Goal: Information Seeking & Learning: Learn about a topic

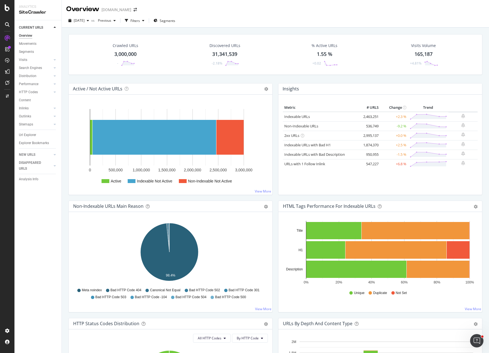
click at [333, 20] on div "[DATE] vs Previous Filters Segments" at bounding box center [275, 21] width 427 height 11
click at [175, 20] on span "Segments" at bounding box center [168, 20] width 16 height 5
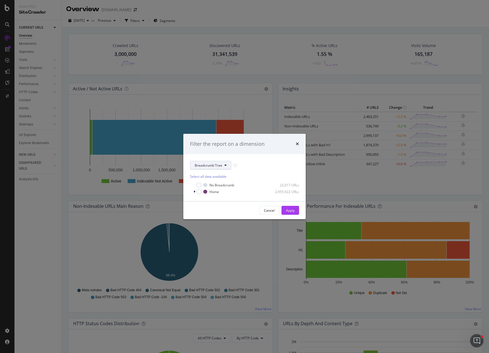
click at [213, 167] on span "Breadcrumb Tree" at bounding box center [209, 165] width 28 height 5
click at [211, 184] on span "pagetype" at bounding box center [213, 185] width 36 height 5
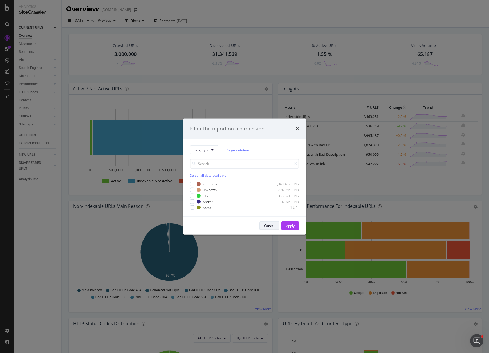
click at [270, 225] on div "Cancel" at bounding box center [269, 225] width 11 height 5
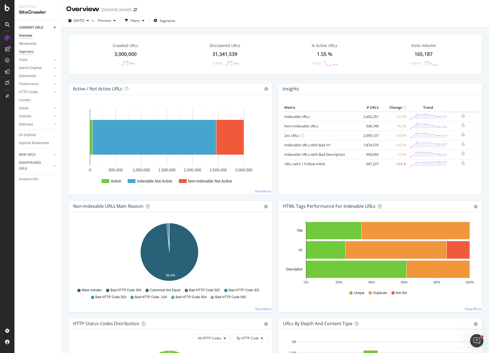
click at [23, 53] on div "Segments" at bounding box center [26, 52] width 15 height 6
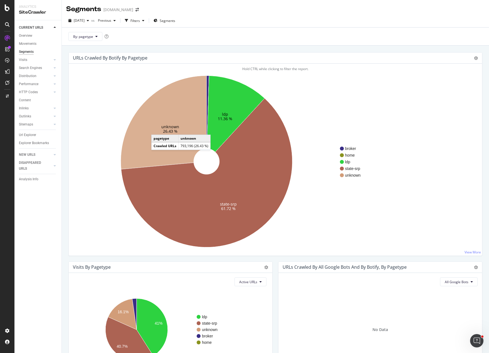
click at [157, 129] on icon at bounding box center [164, 122] width 86 height 93
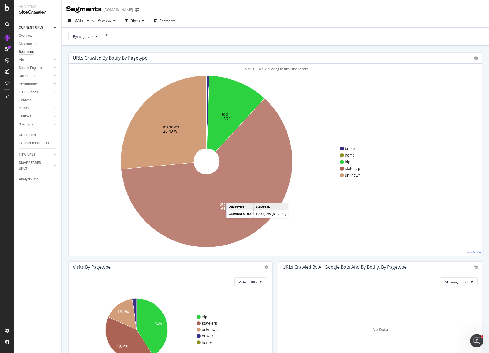
click at [232, 197] on icon at bounding box center [206, 172] width 171 height 149
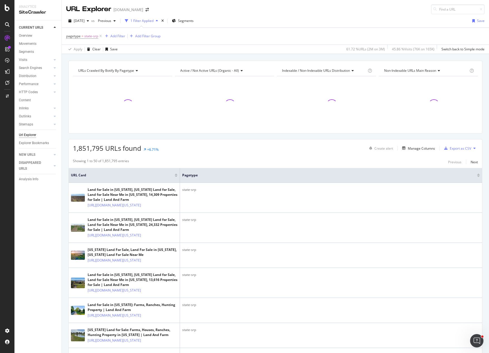
click at [267, 34] on div "pagetype = state-srp Add Filter Add Filter Group" at bounding box center [275, 36] width 418 height 17
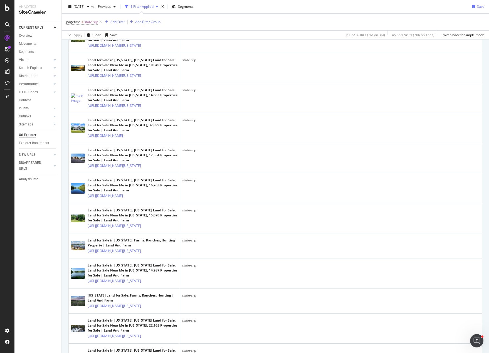
scroll to position [1568, 0]
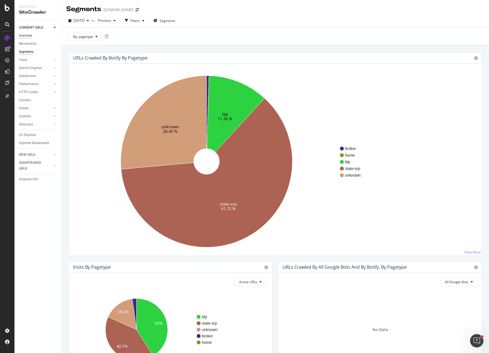
click at [25, 36] on div "Overview" at bounding box center [25, 36] width 13 height 6
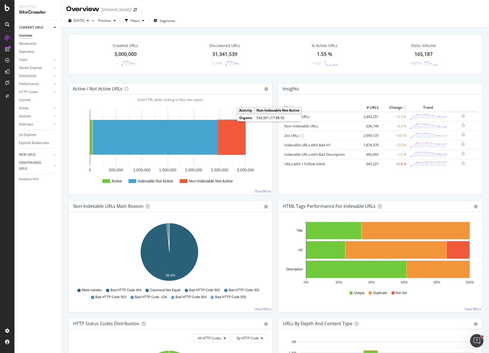
click at [233, 135] on rect "A chart." at bounding box center [232, 137] width 28 height 35
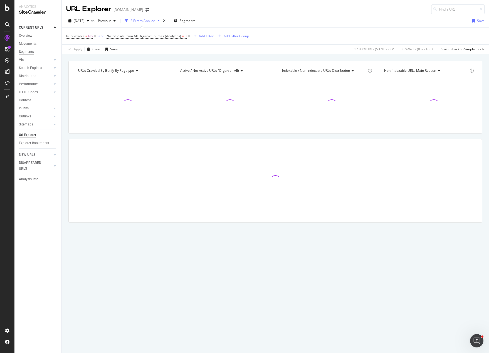
click at [25, 51] on div "Segments" at bounding box center [26, 52] width 15 height 6
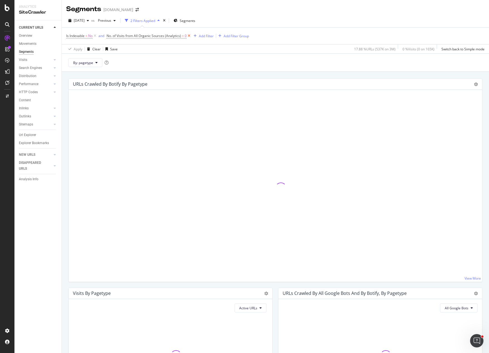
click at [189, 35] on icon at bounding box center [189, 36] width 5 height 6
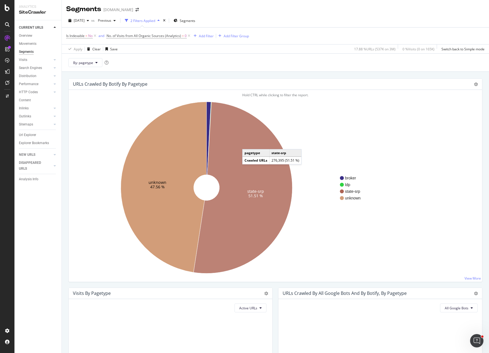
drag, startPoint x: 233, startPoint y: 134, endPoint x: 204, endPoint y: 125, distance: 30.7
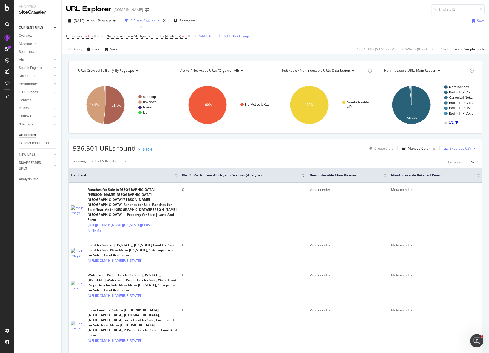
click at [292, 36] on div "Is Indexable = No and No. of Visits from All Organic Sources (Analytics) = 0 Ad…" at bounding box center [275, 36] width 418 height 17
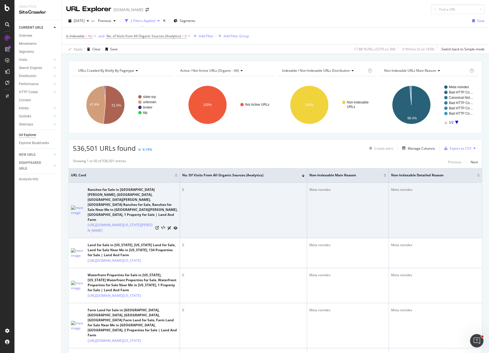
scroll to position [28, 0]
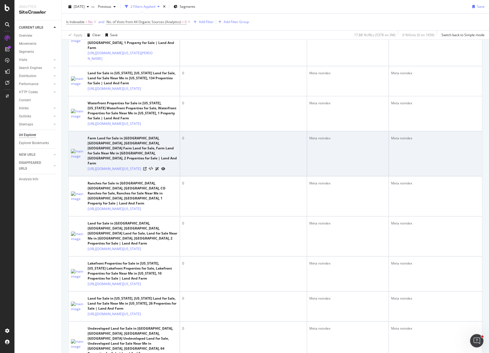
scroll to position [223, 0]
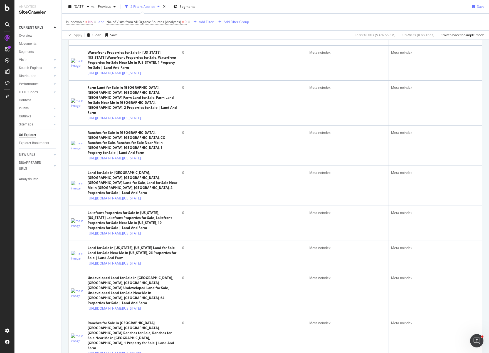
click at [365, 12] on div "2025 Sep. 11th vs Previous 2 Filters Applied Segments Save" at bounding box center [275, 7] width 427 height 11
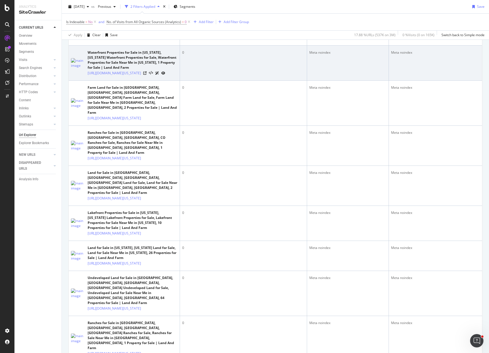
scroll to position [0, 0]
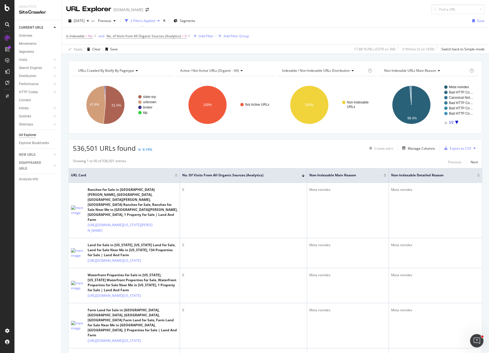
click at [301, 22] on div "2025 Sep. 11th vs Previous 2 Filters Applied Segments Save" at bounding box center [275, 21] width 427 height 11
click at [7, 37] on icon at bounding box center [7, 38] width 6 height 6
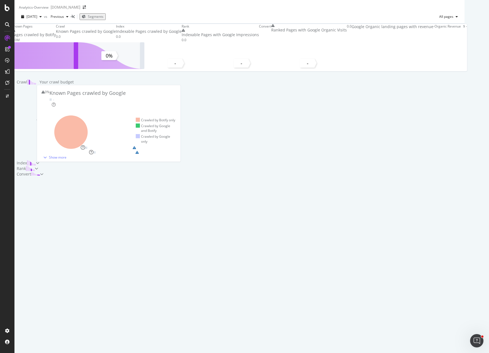
click at [117, 30] on div "Known Pages Pages crawled by Botify 3.0M Crawl Known Pages crawled by Google 0.…" at bounding box center [239, 100] width 450 height 153
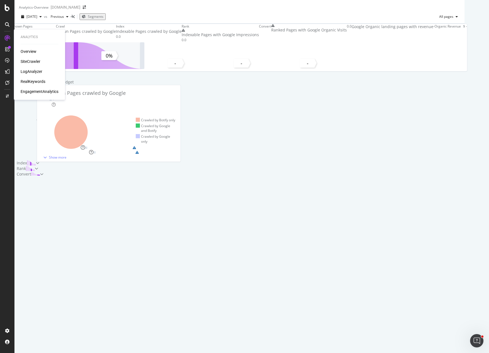
click at [33, 62] on div "SiteCrawler" at bounding box center [31, 62] width 20 height 6
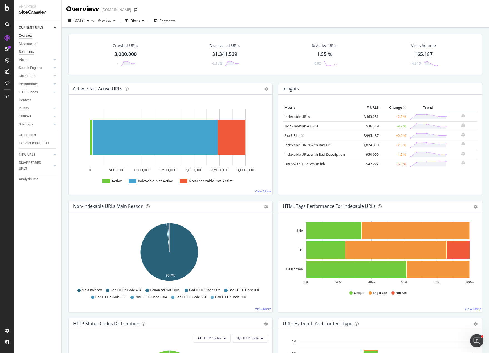
click at [25, 53] on div "Segments" at bounding box center [26, 52] width 15 height 6
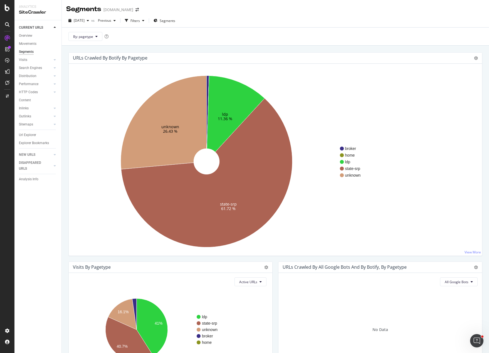
click at [364, 21] on div "2025 Sep. 11th vs Previous Filters Segments" at bounding box center [275, 21] width 427 height 11
click at [326, 47] on div "URLs Crawled By Botify By pagetype Sunburst Treemap Table Expand Export as CSV …" at bounding box center [275, 222] width 427 height 353
click at [89, 38] on span "By: pagetype" at bounding box center [83, 36] width 20 height 5
click at [339, 75] on div "ldp 11.36 % state-srp 61.72 % unknown 26.43 % broker home ldp state-srp unknown" at bounding box center [275, 162] width 404 height 179
click at [303, 46] on div "URLs Crawled By Botify By pagetype Sunburst Treemap Table Expand Export as CSV …" at bounding box center [275, 222] width 427 height 353
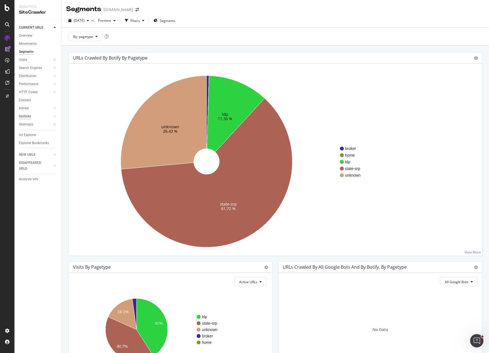
click at [28, 117] on div "Outlinks" at bounding box center [25, 116] width 12 height 6
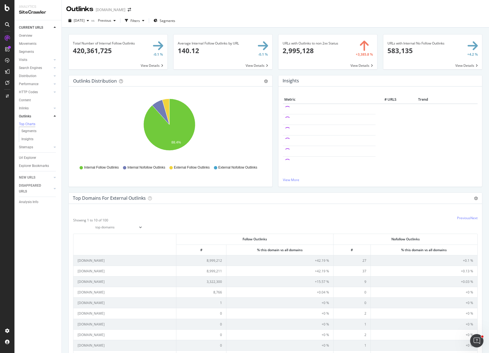
click at [250, 216] on div at bounding box center [275, 224] width 404 height 16
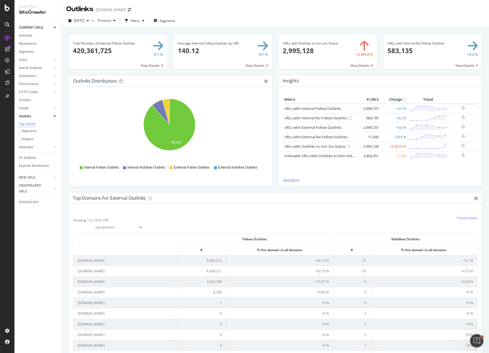
click at [367, 180] on link "View More" at bounding box center [380, 179] width 195 height 5
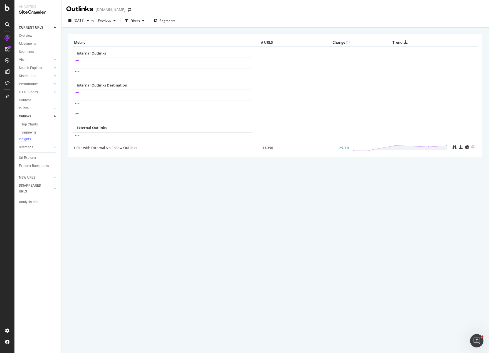
drag, startPoint x: 265, startPoint y: 121, endPoint x: 268, endPoint y: 120, distance: 3.5
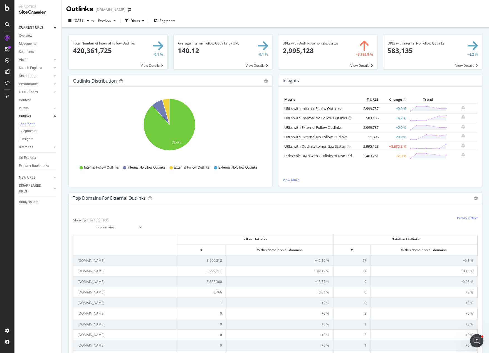
click at [404, 166] on div "Metric # URLS Change Trend URLs with Internal Follow Outlinks 2,999,737 +0.0 % …" at bounding box center [380, 136] width 195 height 82
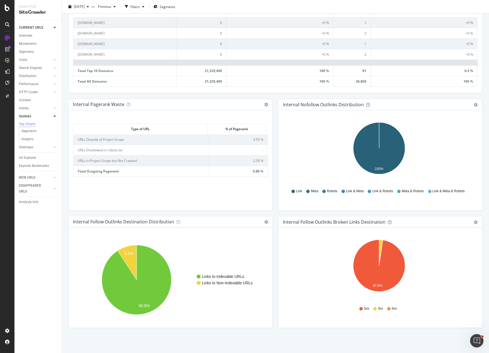
click at [272, 141] on div "Internal Pagerank Waste Table Expand Export as CSV Add to Custom Report × Amoun…" at bounding box center [171, 157] width 210 height 117
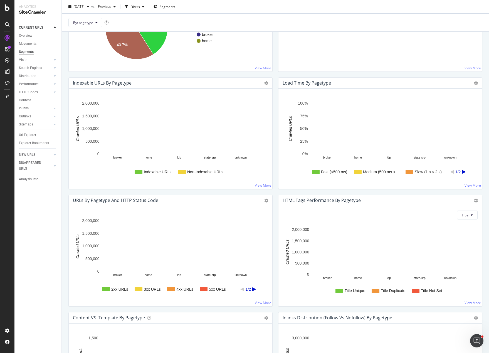
scroll to position [320, 0]
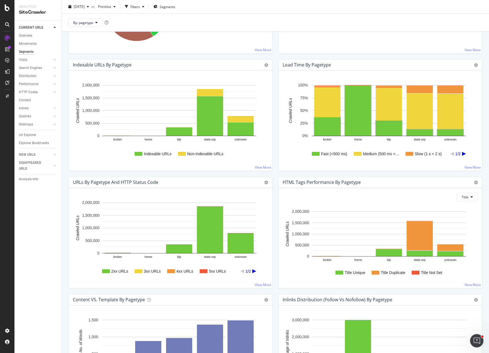
drag, startPoint x: 340, startPoint y: 155, endPoint x: 300, endPoint y: 150, distance: 40.9
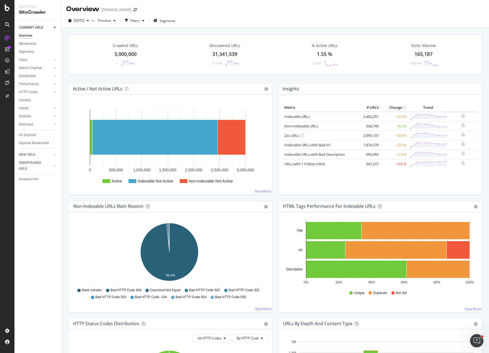
drag, startPoint x: 278, startPoint y: 173, endPoint x: 166, endPoint y: 143, distance: 115.8
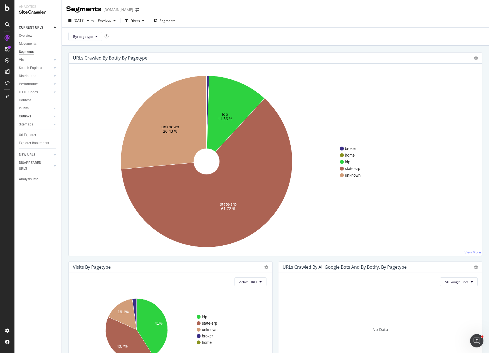
click at [28, 118] on div "Outlinks" at bounding box center [25, 116] width 12 height 6
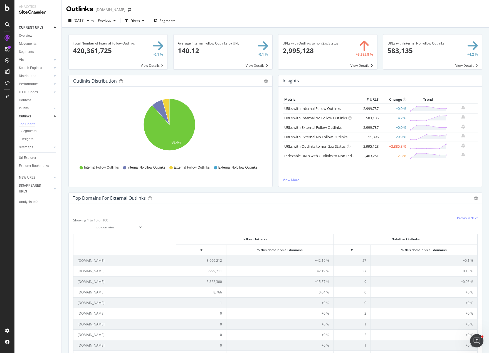
click at [374, 191] on div "Insights Metric # URLS Change Trend URLs with Internal Follow Outlinks 2,999,73…" at bounding box center [380, 133] width 210 height 117
click at [349, 194] on div "Top Domains for External Outlinks Table Expand Export as CSV" at bounding box center [275, 198] width 413 height 11
click at [437, 20] on div "2025 Sep. 11th vs Previous Filters Segments" at bounding box center [275, 21] width 427 height 11
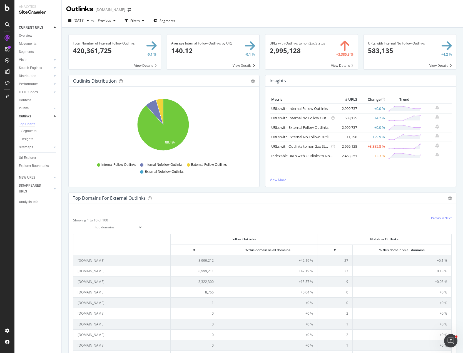
click at [330, 191] on div "Insights Metric # URLS Change Trend URLs with Internal Follow Outlinks 2,999,73…" at bounding box center [361, 133] width 197 height 117
click at [313, 18] on div "2025 Sep. 11th vs Previous Filters Segments" at bounding box center [263, 21] width 402 height 11
click at [127, 10] on span at bounding box center [129, 10] width 8 height 4
click at [129, 10] on icon "arrow-right-arrow-left" at bounding box center [129, 10] width 3 height 4
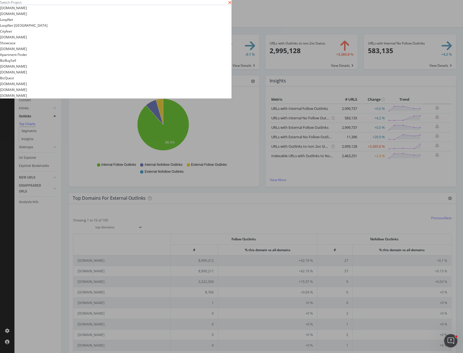
click at [232, 5] on icon "times" at bounding box center [229, 2] width 3 height 4
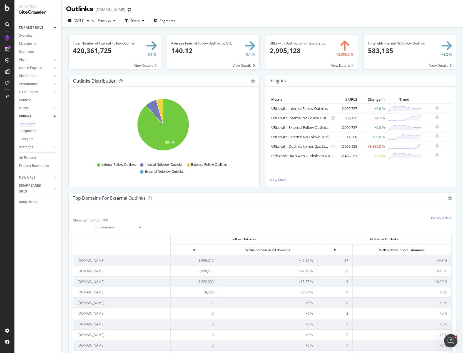
click at [218, 19] on div "2025 Sep. 11th vs Previous Filters Segments" at bounding box center [263, 21] width 402 height 11
click at [224, 11] on div "Outlinks landandfarm.com" at bounding box center [263, 7] width 402 height 14
click at [281, 210] on div "Showing 1 to 10 of 100 top domains top subdomains Previous Next Follow Outlinks…" at bounding box center [263, 299] width 388 height 191
click at [295, 216] on div at bounding box center [262, 224] width 379 height 16
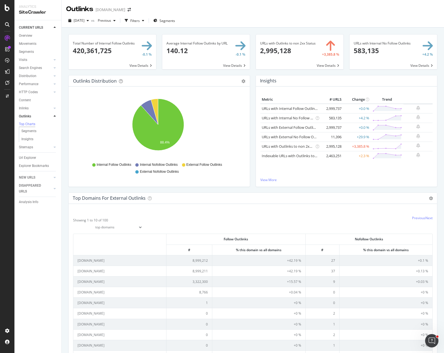
click at [356, 18] on div "2025 Sep. 11th vs Previous Filters Segments" at bounding box center [253, 21] width 383 height 11
drag, startPoint x: 23, startPoint y: 36, endPoint x: 43, endPoint y: 36, distance: 20.0
click at [23, 36] on div "Overview" at bounding box center [25, 36] width 13 height 6
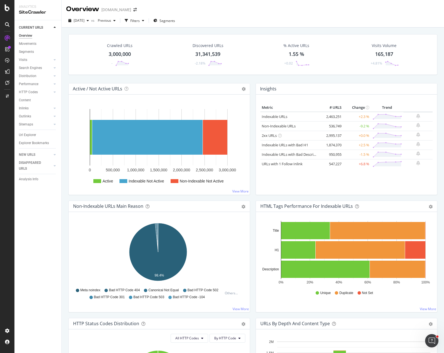
click at [301, 79] on div "Crawled URLs 3,000,000 - Discovered URLs 31,341,539 -2.18% % Active URLs 1.55 %…" at bounding box center [253, 58] width 375 height 49
drag, startPoint x: 174, startPoint y: 7, endPoint x: 251, endPoint y: 5, distance: 76.8
click at [174, 7] on div "Overview landandfarm.com" at bounding box center [253, 7] width 383 height 14
drag, startPoint x: 26, startPoint y: 116, endPoint x: 423, endPoint y: 159, distance: 399.5
click at [26, 116] on div "Outlinks" at bounding box center [25, 116] width 12 height 6
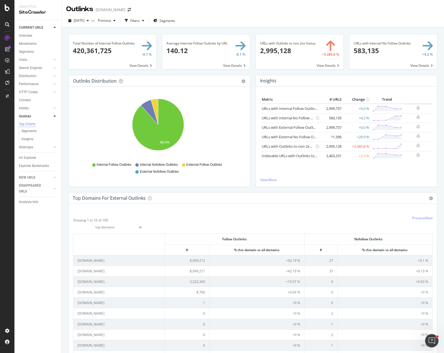
click at [201, 192] on div "Outlinks Distribution Pie Table Export as CSV Add to Custom Report Hold CTRL wh…" at bounding box center [159, 133] width 187 height 117
click at [26, 51] on div "Overview" at bounding box center [29, 52] width 16 height 6
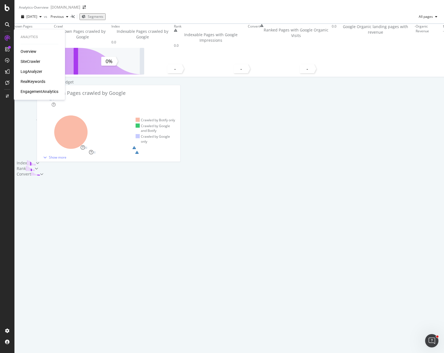
click at [29, 60] on div "SiteCrawler" at bounding box center [31, 62] width 20 height 6
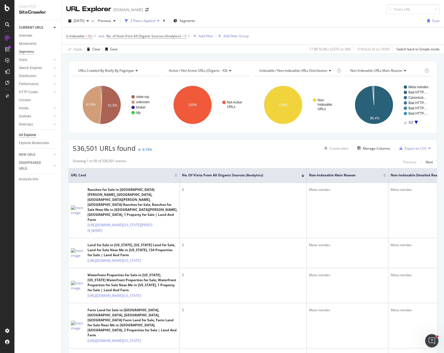
click at [28, 52] on div "Segments" at bounding box center [26, 52] width 15 height 6
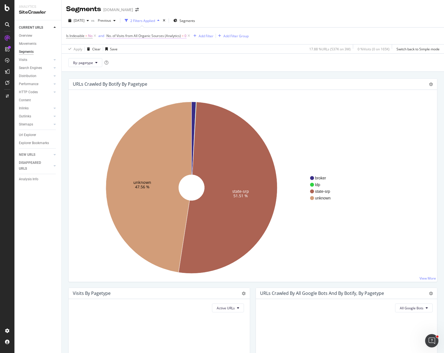
click at [165, 35] on span "No. of Visits from All Organic Sources (Analytics)" at bounding box center [144, 35] width 75 height 5
click at [194, 42] on div "Is Indexable = No and No. of Visits from All Organic Sources (Analytics) = 0 Ad…" at bounding box center [253, 36] width 374 height 17
click at [188, 36] on icon at bounding box center [189, 36] width 5 height 6
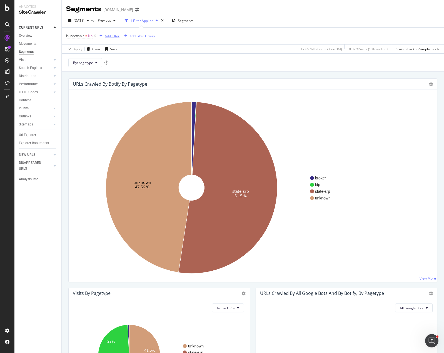
click at [113, 36] on div "Add Filter" at bounding box center [112, 36] width 15 height 5
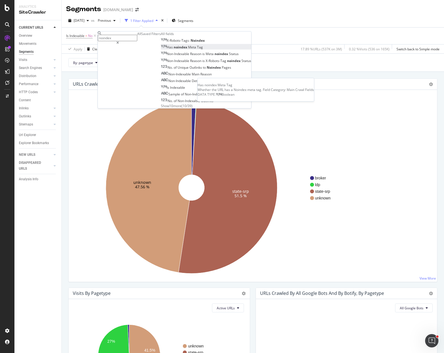
type input "noindex"
click at [188, 50] on span "Meta" at bounding box center [192, 47] width 9 height 5
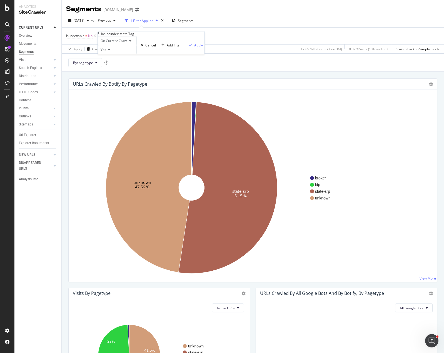
click at [194, 48] on div "Apply" at bounding box center [198, 45] width 9 height 5
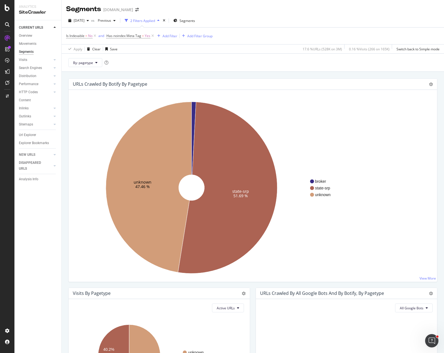
drag, startPoint x: 217, startPoint y: 55, endPoint x: 215, endPoint y: 53, distance: 2.9
click at [217, 55] on div "By: pagetype" at bounding box center [253, 62] width 383 height 18
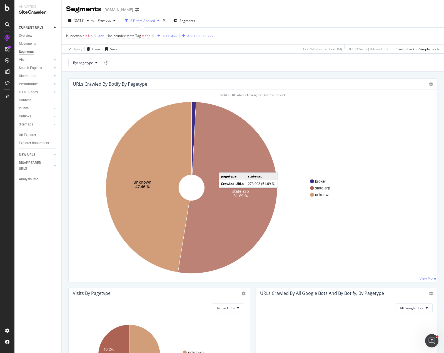
click at [224, 167] on icon at bounding box center [227, 188] width 99 height 172
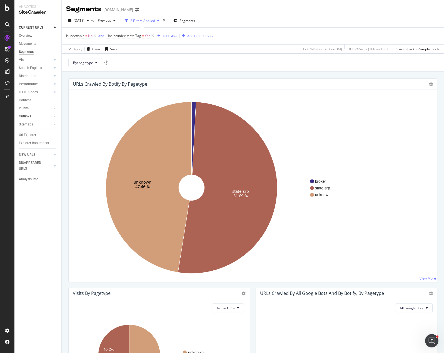
click at [29, 114] on div "Outlinks" at bounding box center [25, 116] width 12 height 6
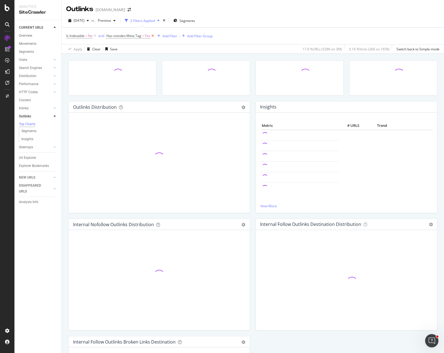
click at [153, 35] on icon at bounding box center [152, 36] width 5 height 6
click at [95, 35] on icon at bounding box center [95, 36] width 5 height 6
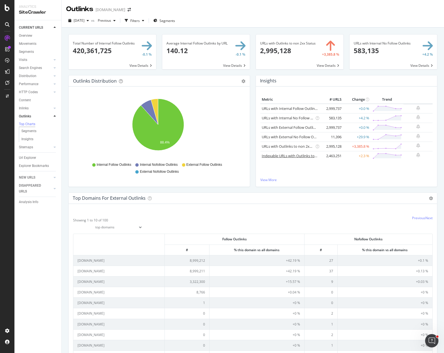
click at [276, 156] on link "Indexable URLs with Outlinks to Non-Indexable URLs" at bounding box center [306, 155] width 88 height 5
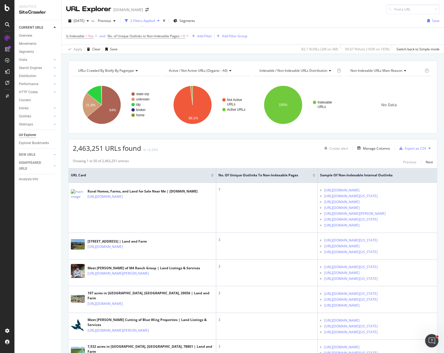
click at [155, 34] on span "No. of Unique Outlinks to Non-Indexable Pages" at bounding box center [144, 36] width 72 height 5
click at [161, 38] on span "No. of Unique Outlinks to Non-Indexable Pages" at bounding box center [144, 36] width 72 height 5
click at [201, 42] on div "Is Indexable = Yes and No. of Unique Outlinks to Non-Indexable Pages > 0 Add Fi…" at bounding box center [253, 36] width 374 height 17
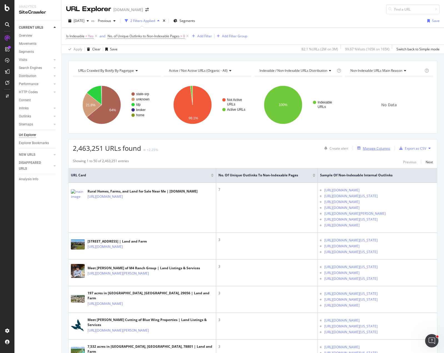
click at [368, 148] on div "Manage Columns" at bounding box center [376, 148] width 27 height 5
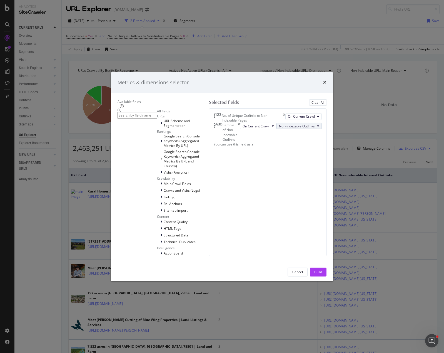
click at [301, 128] on span "Non-Indexable Outlinks" at bounding box center [297, 126] width 36 height 5
click at [297, 171] on span "Noindex Outlinks" at bounding box center [297, 172] width 38 height 5
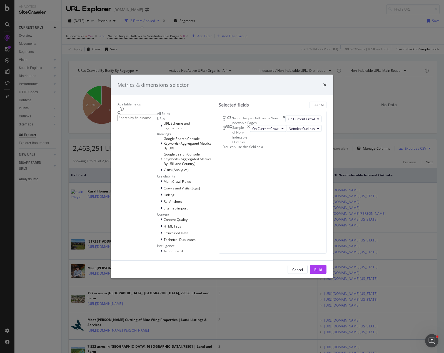
drag, startPoint x: 332, startPoint y: 279, endPoint x: 352, endPoint y: 253, distance: 32.8
click at [322, 272] on div "Build" at bounding box center [319, 269] width 8 height 5
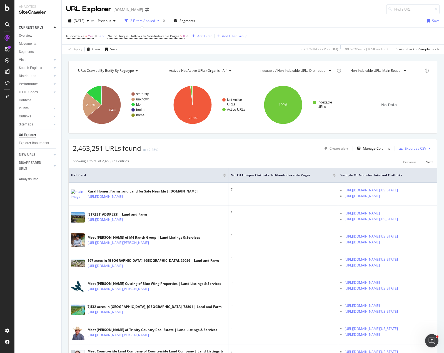
click at [230, 151] on div "2,463,251 URLs found +2.25% Create alert Manage Columns Export as CSV" at bounding box center [253, 146] width 369 height 14
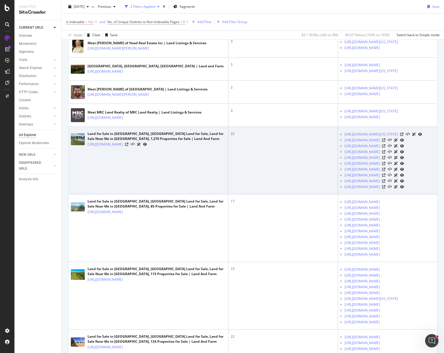
scroll to position [362, 0]
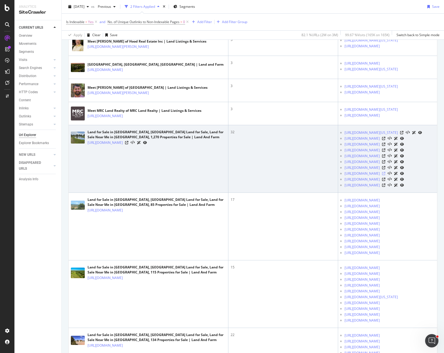
click at [386, 175] on icon at bounding box center [383, 173] width 3 height 3
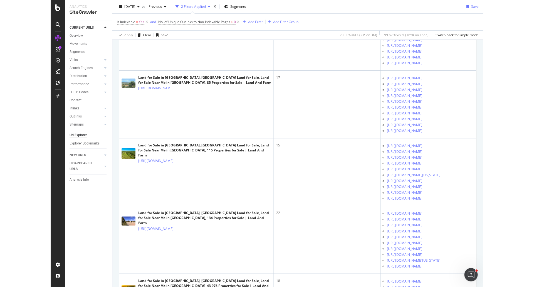
scroll to position [473, 0]
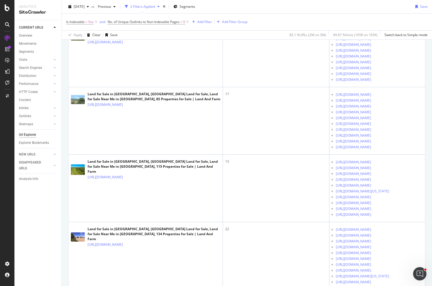
click at [307, 6] on div "2025 Sep. 11th vs Previous 2 Filters Applied Segments Save" at bounding box center [247, 7] width 370 height 11
click at [345, 5] on div "2025 Sep. 11th vs Previous 2 Filters Applied Segments Save" at bounding box center [247, 7] width 370 height 11
click at [348, 14] on div "Is Indexable = Yes and No. of Unique Outlinks to Non-Indexable Pages > 0 Add Fi…" at bounding box center [247, 22] width 362 height 17
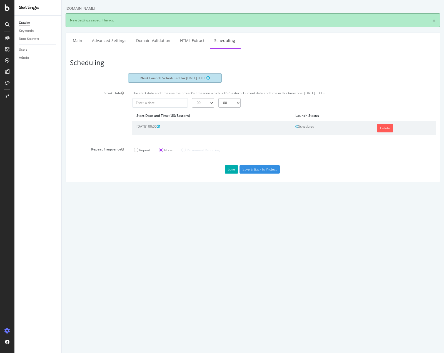
click at [360, 71] on header "Scheduling" at bounding box center [253, 63] width 372 height 20
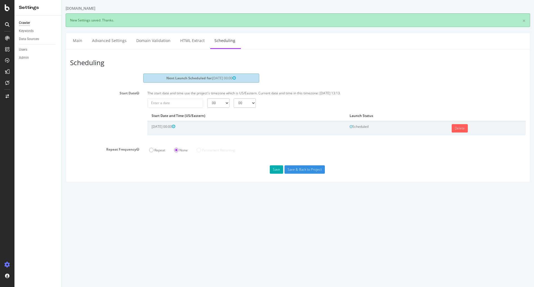
click at [282, 5] on body "Apartments.com × New Settings saved. Thanks. Main Advanced Settings Domain Vali…" at bounding box center [298, 91] width 472 height 182
click at [63, 86] on div "Apartments.com × New Settings saved. Thanks. Main Advanced Settings Domain Vali…" at bounding box center [298, 94] width 472 height 177
click at [32, 63] on div "SiteCrawler" at bounding box center [31, 62] width 20 height 6
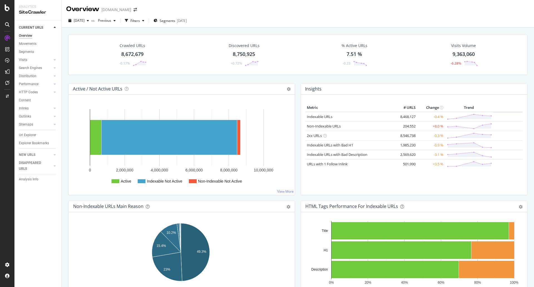
click at [214, 80] on div "Crawled URLs 8,672,679 -0.17% Discovered URLs 8,750,925 +0.72% % Active URLs 7.…" at bounding box center [298, 58] width 464 height 49
click at [23, 59] on div "Visits" at bounding box center [23, 60] width 8 height 6
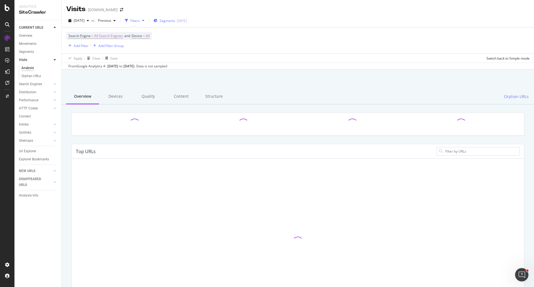
click at [171, 24] on div "Segments 2025-09-15" at bounding box center [170, 20] width 33 height 8
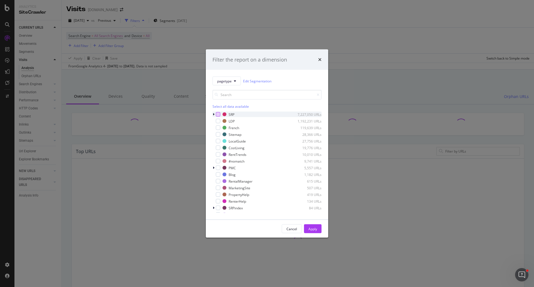
click at [218, 113] on div "modal" at bounding box center [218, 114] width 4 height 4
click at [313, 228] on div "Apply" at bounding box center [312, 228] width 9 height 5
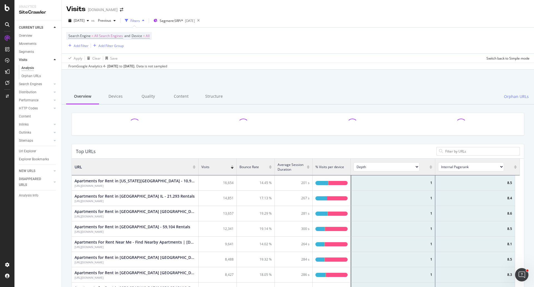
scroll to position [163, 444]
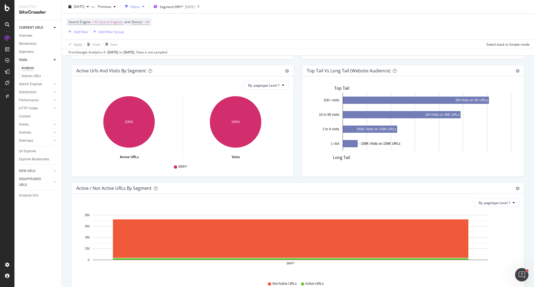
scroll to position [334, 0]
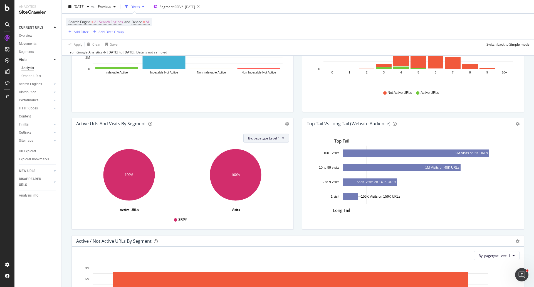
click at [274, 138] on span "By: pagetype Level 1" at bounding box center [264, 138] width 32 height 5
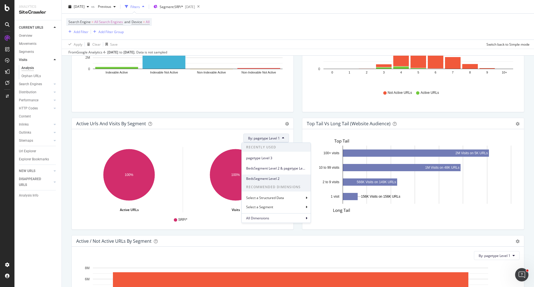
scroll to position [352, 0]
click at [269, 157] on span "pagetype Level 3" at bounding box center [276, 157] width 60 height 5
